Goal: Transaction & Acquisition: Purchase product/service

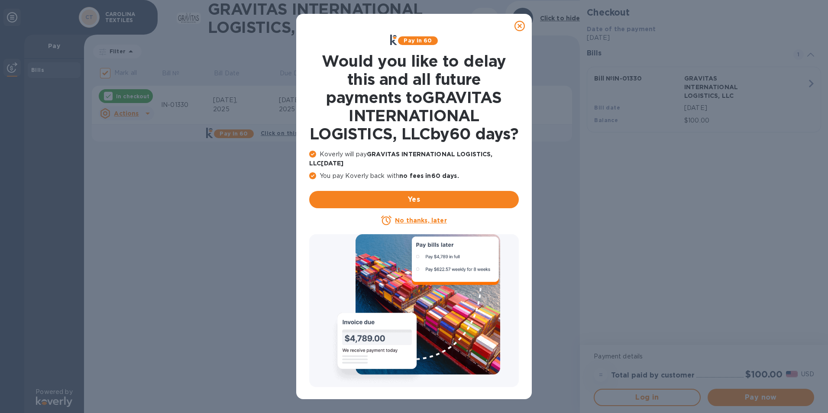
click at [520, 28] on icon at bounding box center [519, 26] width 10 height 10
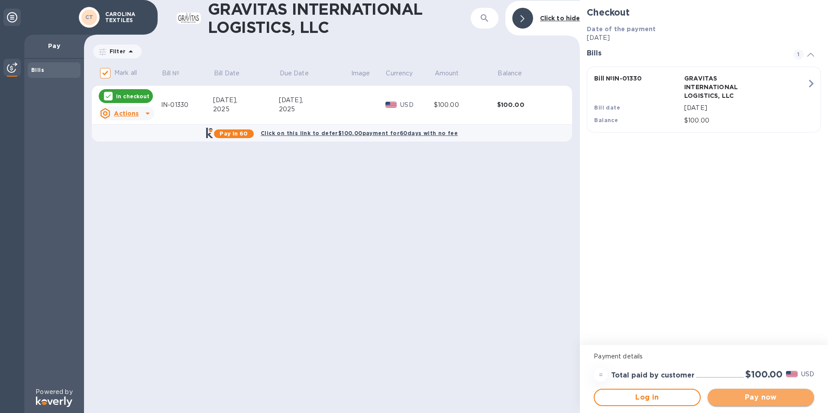
click at [761, 398] on span "Pay now" at bounding box center [760, 397] width 93 height 10
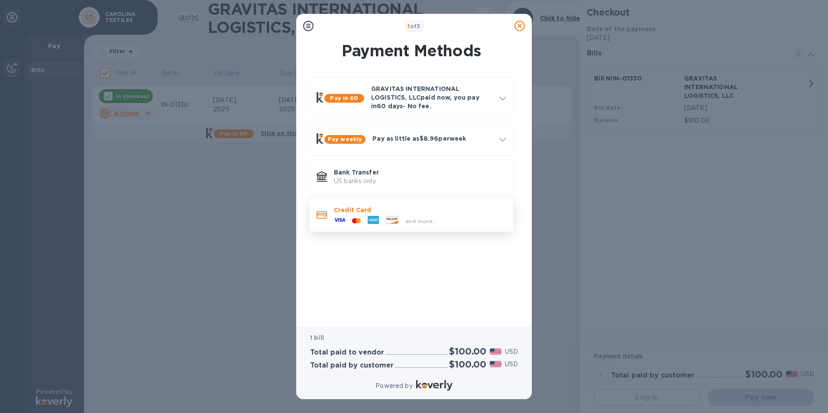
click at [368, 221] on icon at bounding box center [373, 220] width 11 height 8
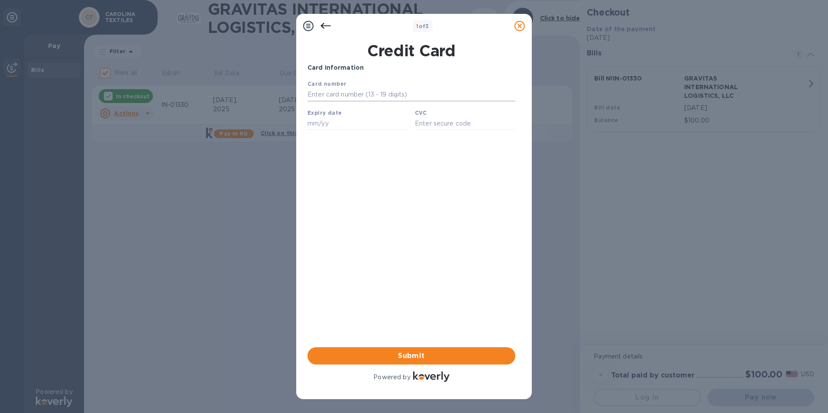
click at [322, 94] on input "text" at bounding box center [411, 94] width 208 height 13
type input "[CREDIT_CARD_NUMBER]"
type input "01/29"
type input "4524"
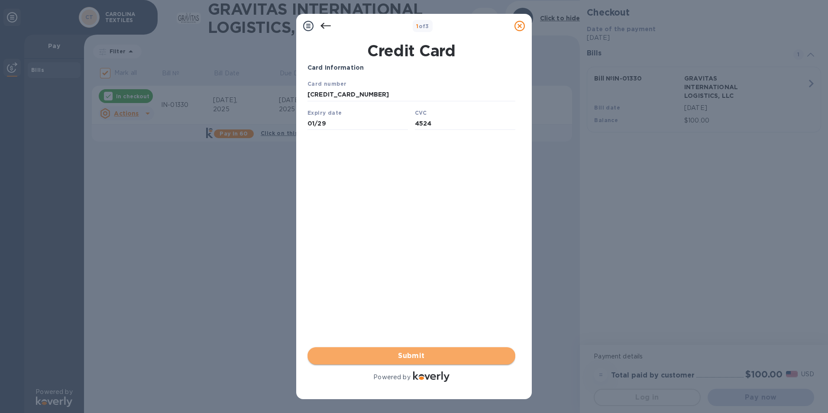
click at [394, 354] on span "Submit" at bounding box center [411, 356] width 194 height 10
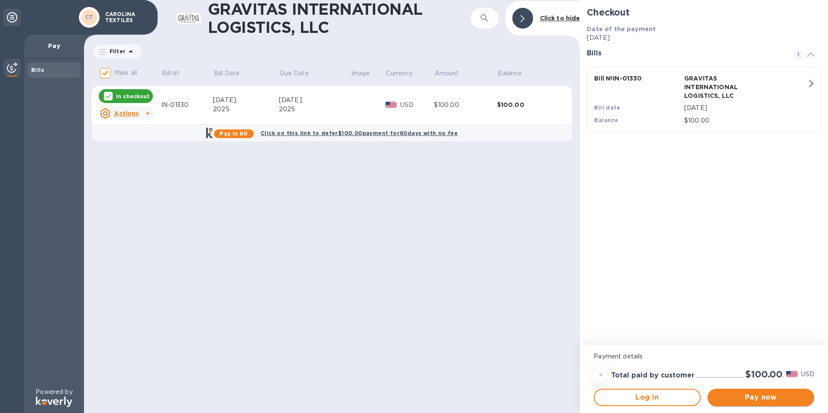
click at [754, 402] on span "Pay now" at bounding box center [760, 397] width 93 height 10
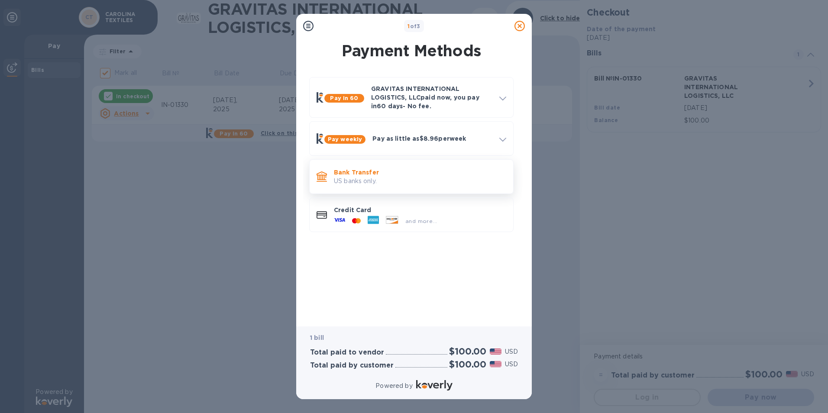
click at [359, 179] on p "US banks only." at bounding box center [420, 181] width 172 height 9
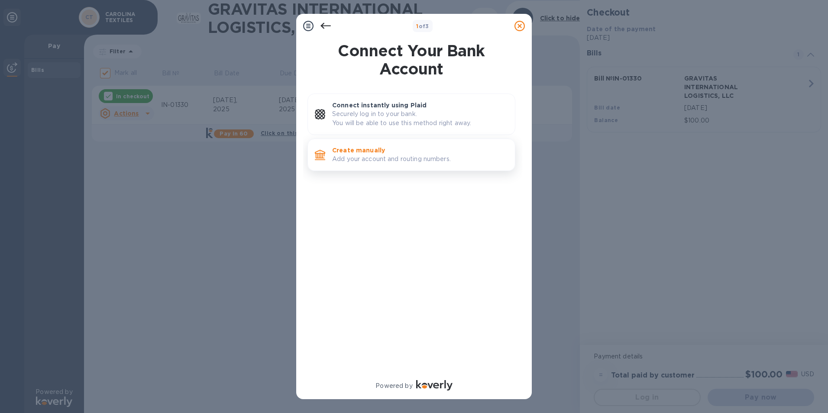
click at [355, 153] on p "Create manually" at bounding box center [420, 150] width 176 height 9
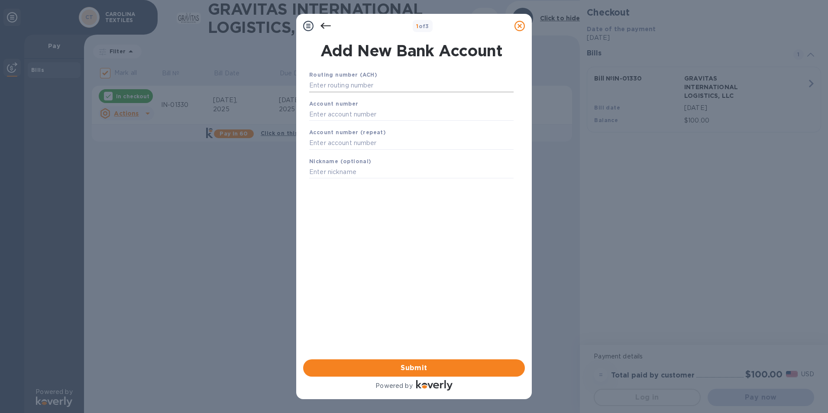
click at [345, 84] on input "text" at bounding box center [411, 85] width 204 height 13
type input "053202114"
type input "010026797"
type input "BOW"
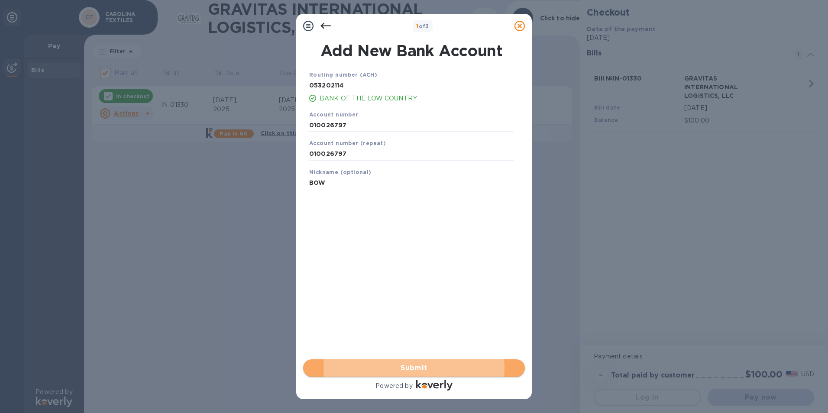
click at [409, 365] on span "Submit" at bounding box center [414, 368] width 208 height 10
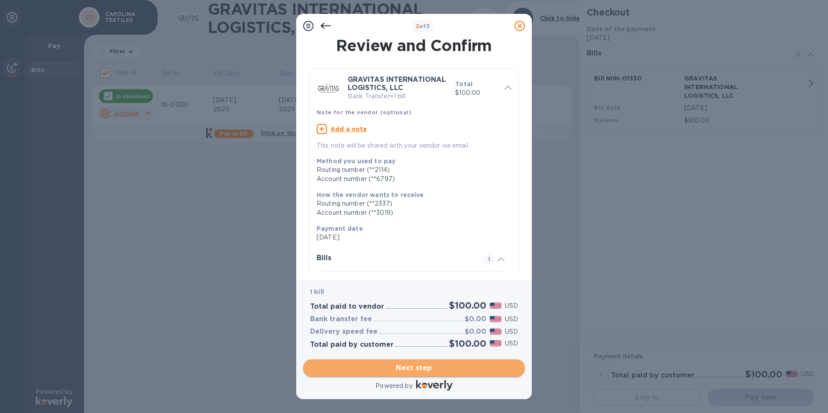
click at [412, 368] on span "Next step" at bounding box center [414, 368] width 208 height 10
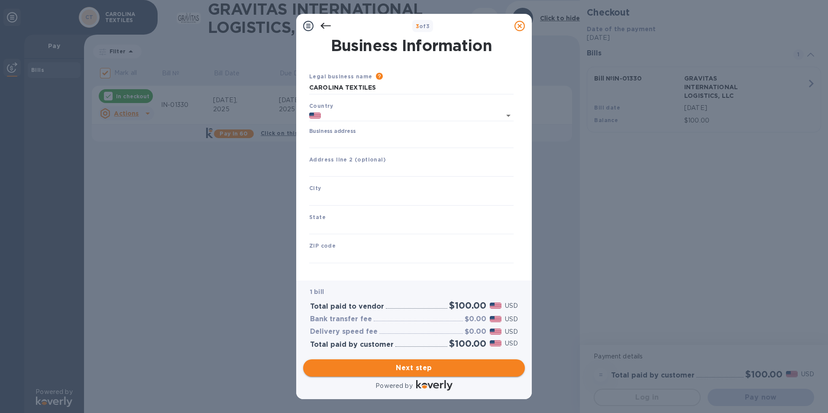
type input "[GEOGRAPHIC_DATA]"
click at [357, 139] on input "Business address" at bounding box center [411, 141] width 204 height 13
type input "[STREET_ADDRESS][PERSON_NAME]"
click at [346, 199] on input "text" at bounding box center [411, 199] width 204 height 13
type input "[GEOGRAPHIC_DATA]"
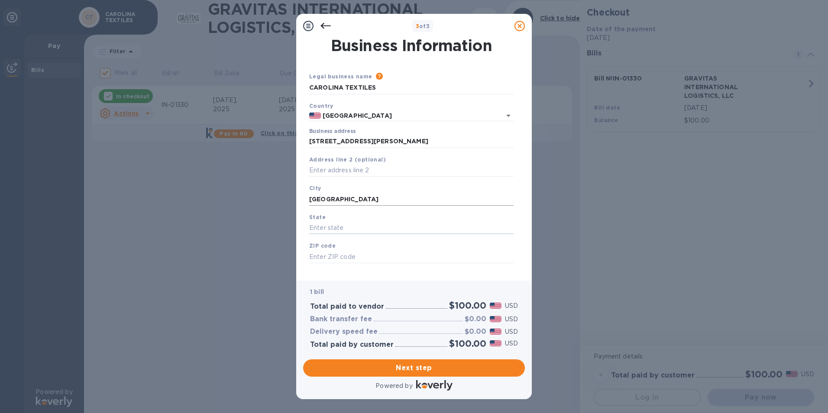
type input "s"
type input "SC"
type input "29488"
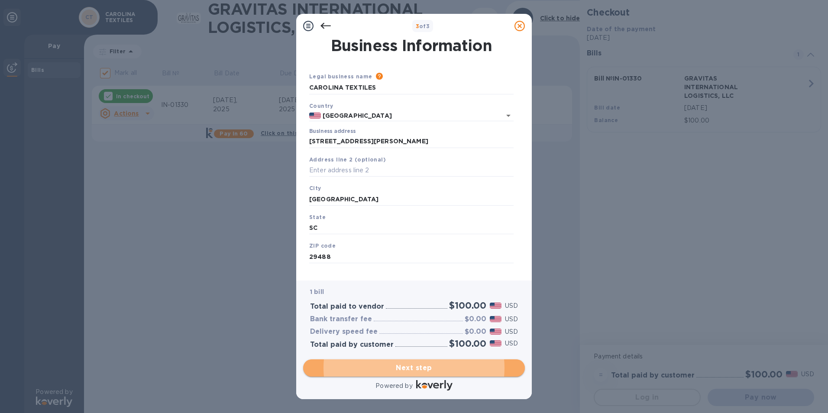
click at [420, 369] on span "Next step" at bounding box center [414, 368] width 208 height 10
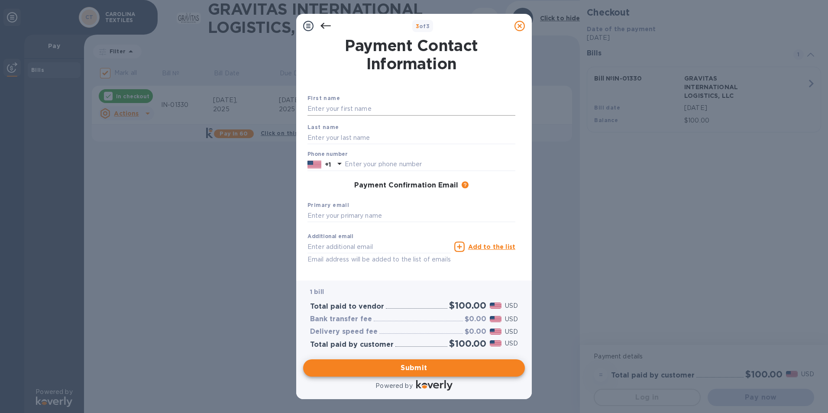
click at [343, 107] on input "text" at bounding box center [411, 109] width 208 height 13
type input "[PERSON_NAME]"
type input "K"
type input "[PERSON_NAME]"
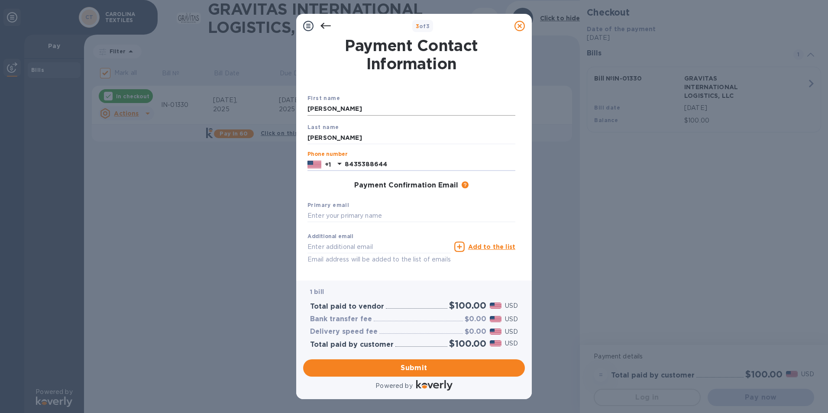
type input "8435388644"
type input "[PERSON_NAME][EMAIL_ADDRESS][DOMAIN_NAME]"
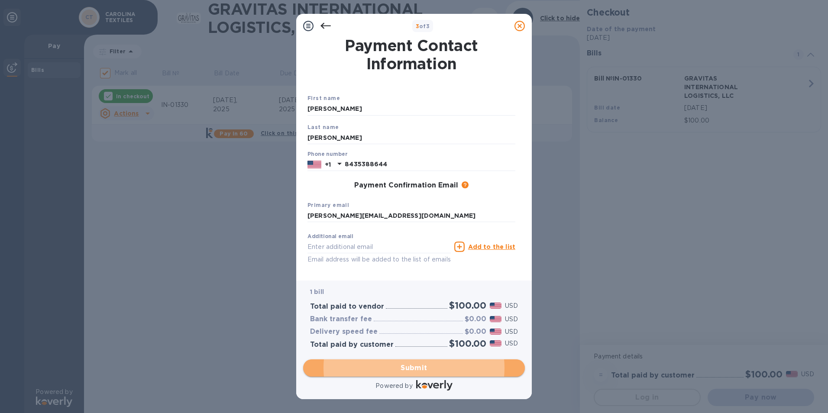
click at [404, 374] on button "Submit" at bounding box center [414, 367] width 222 height 17
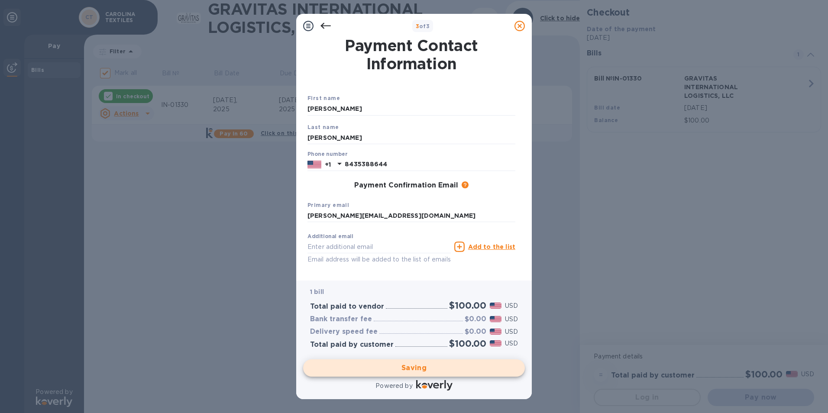
checkbox input "false"
